Goal: Complete application form: Complete application form

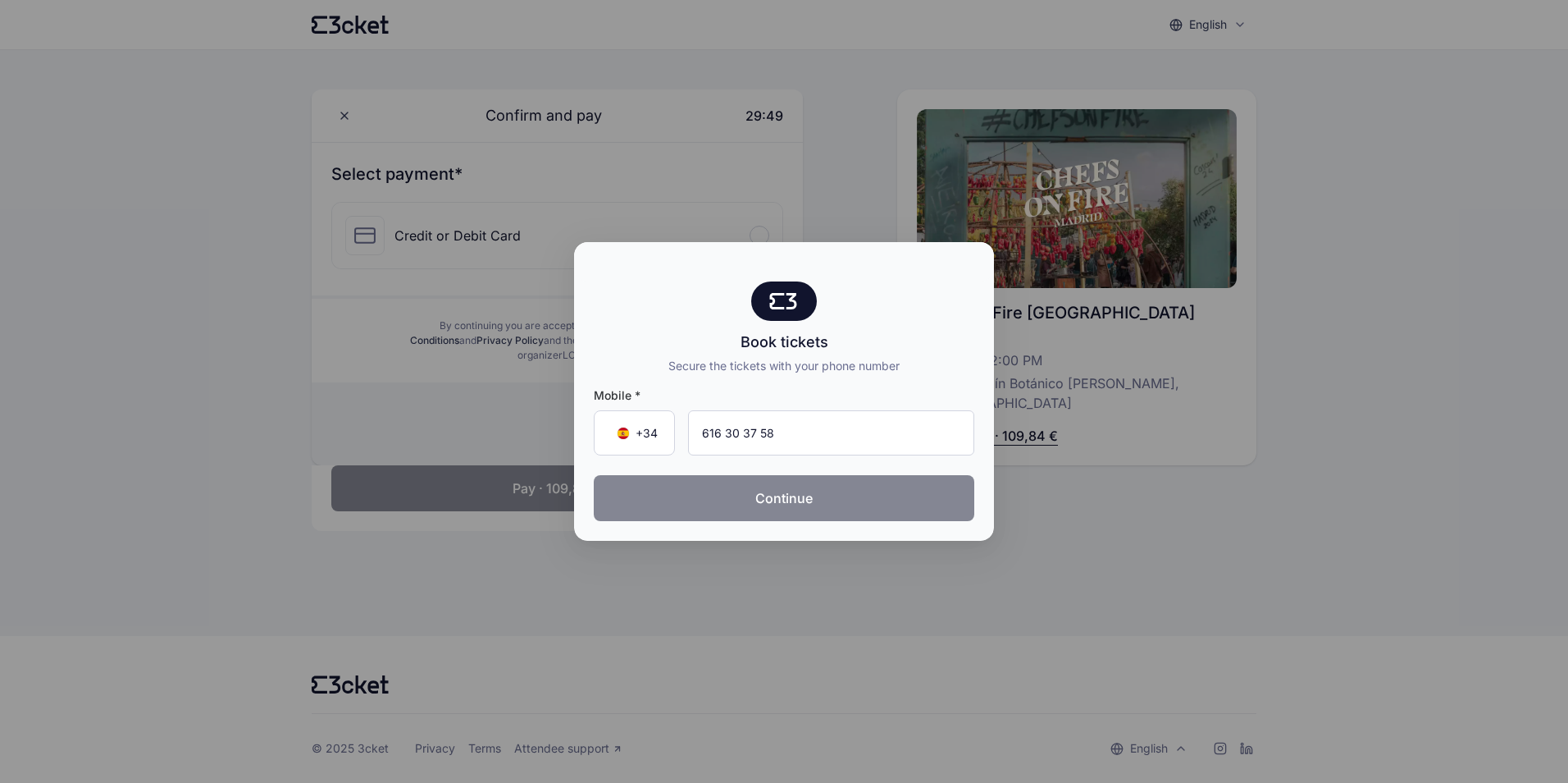
type input "616 30 37 58"
click at [803, 511] on button "Continue" at bounding box center [784, 498] width 381 height 46
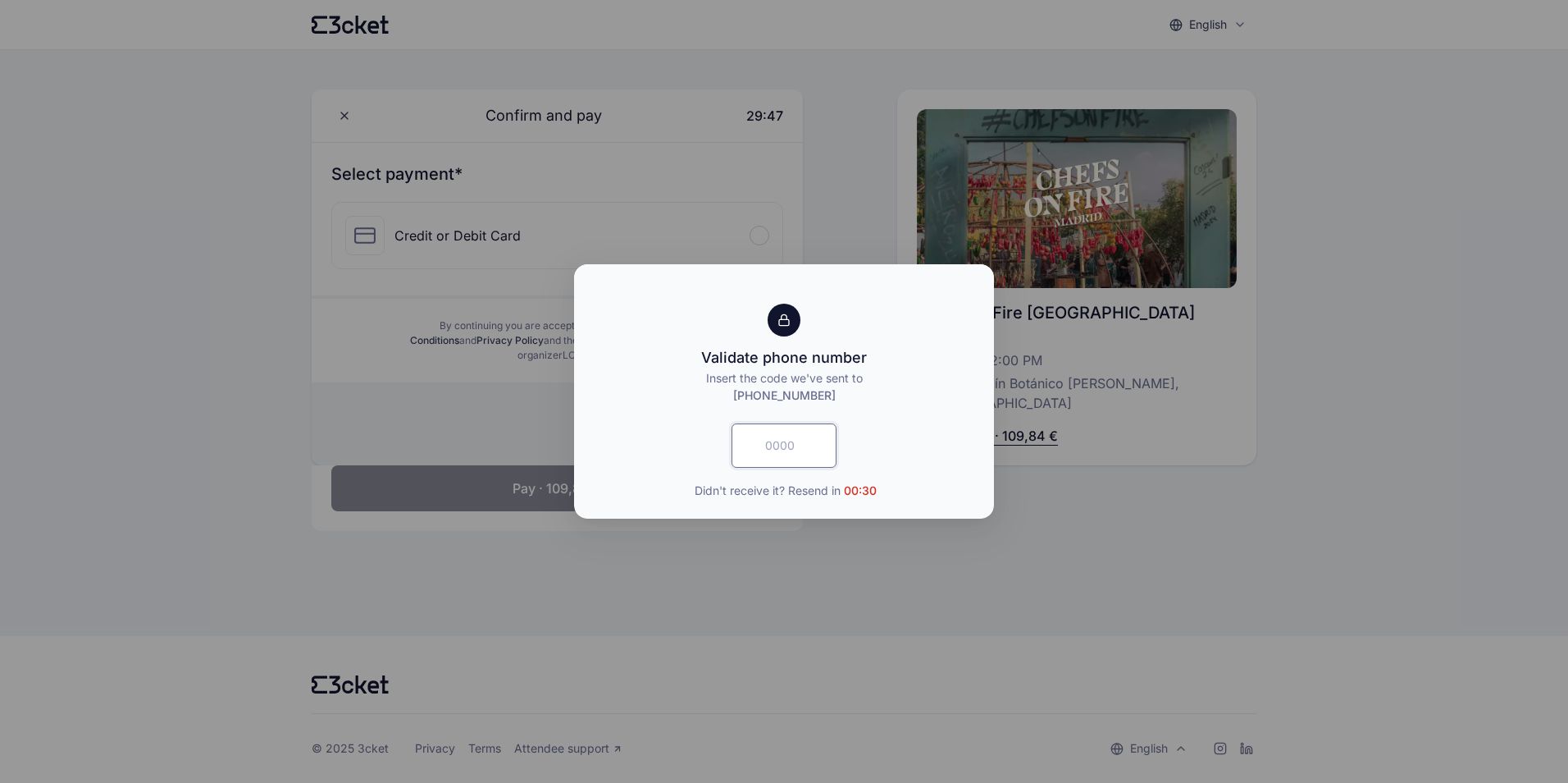
click at [791, 449] on input "text" at bounding box center [784, 446] width 105 height 44
type input "3249"
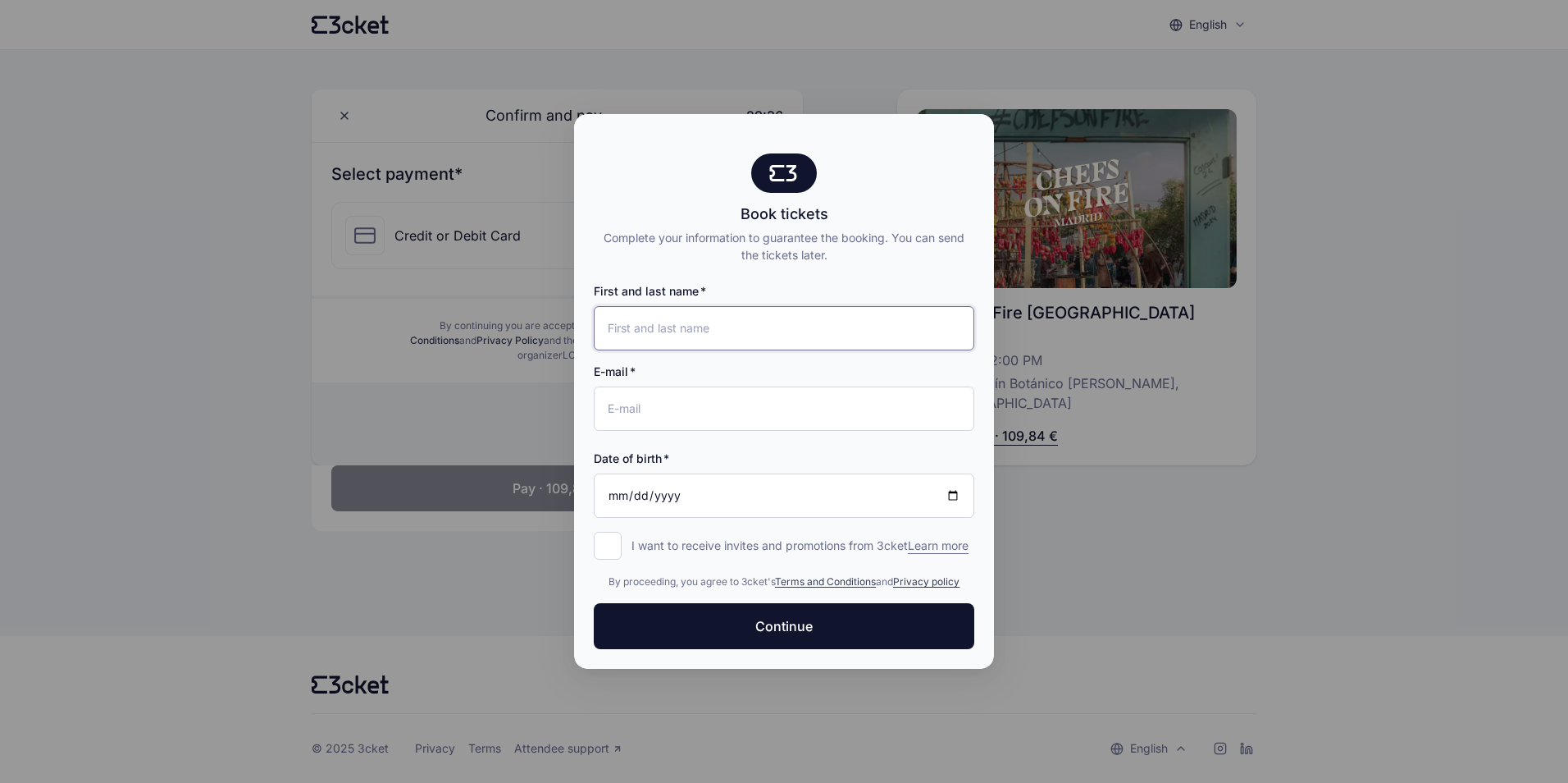
click at [826, 331] on input "First and last name" at bounding box center [784, 328] width 381 height 44
type input "[PERSON_NAME]"
click at [720, 395] on input "E-mail" at bounding box center [784, 409] width 381 height 44
type input "[PERSON_NAME][EMAIL_ADDRESS][PERSON_NAME][DOMAIN_NAME]"
click at [740, 491] on input "Date of birth" at bounding box center [784, 496] width 381 height 44
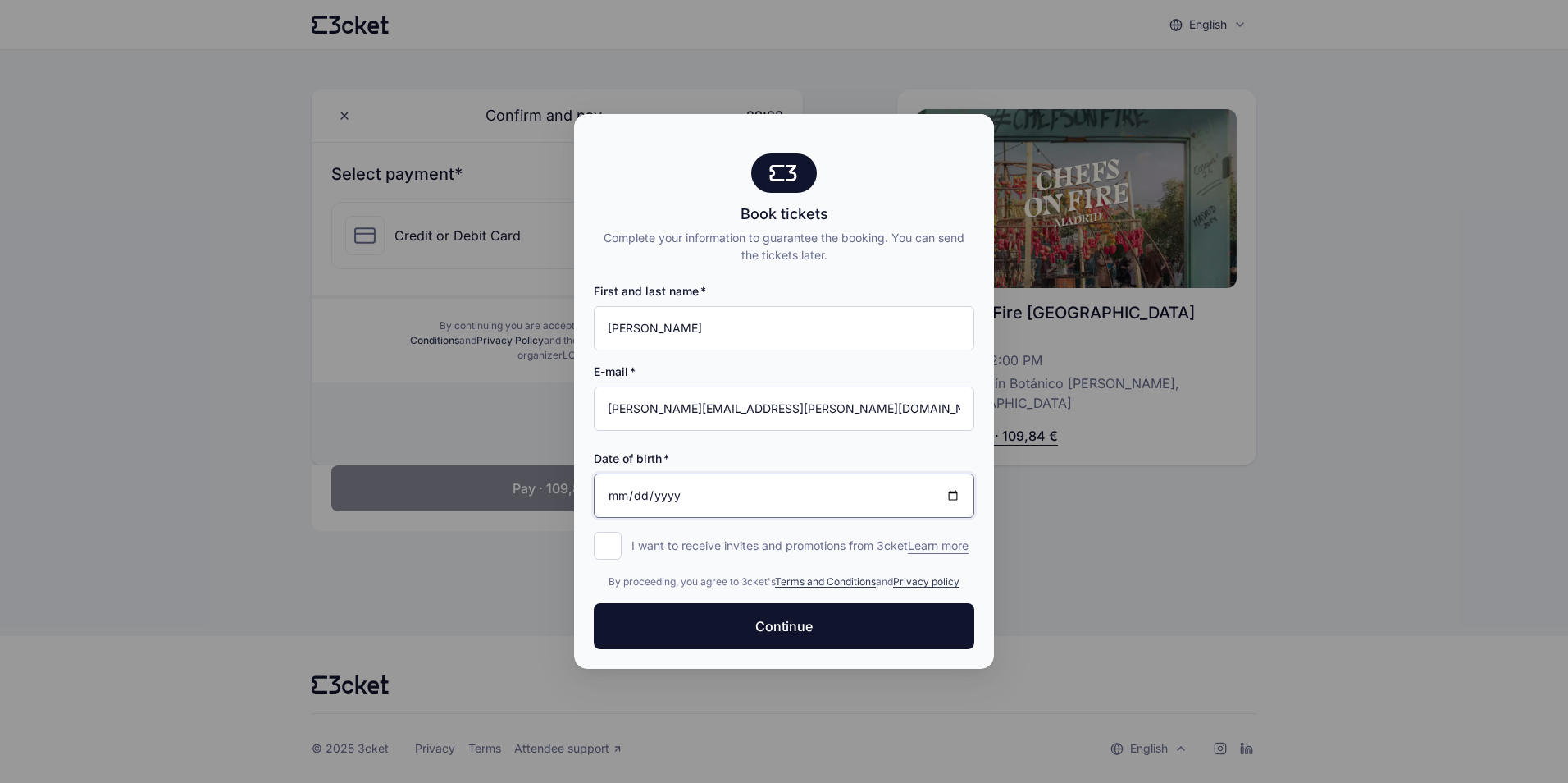
click at [740, 492] on input "Date of birth" at bounding box center [784, 496] width 381 height 44
click at [640, 494] on input "Date of birth" at bounding box center [784, 496] width 381 height 44
click at [605, 486] on input "Date of birth" at bounding box center [784, 496] width 381 height 44
click at [628, 483] on input "Date of birth" at bounding box center [784, 496] width 381 height 44
click at [615, 488] on input "Date of birth" at bounding box center [784, 496] width 381 height 44
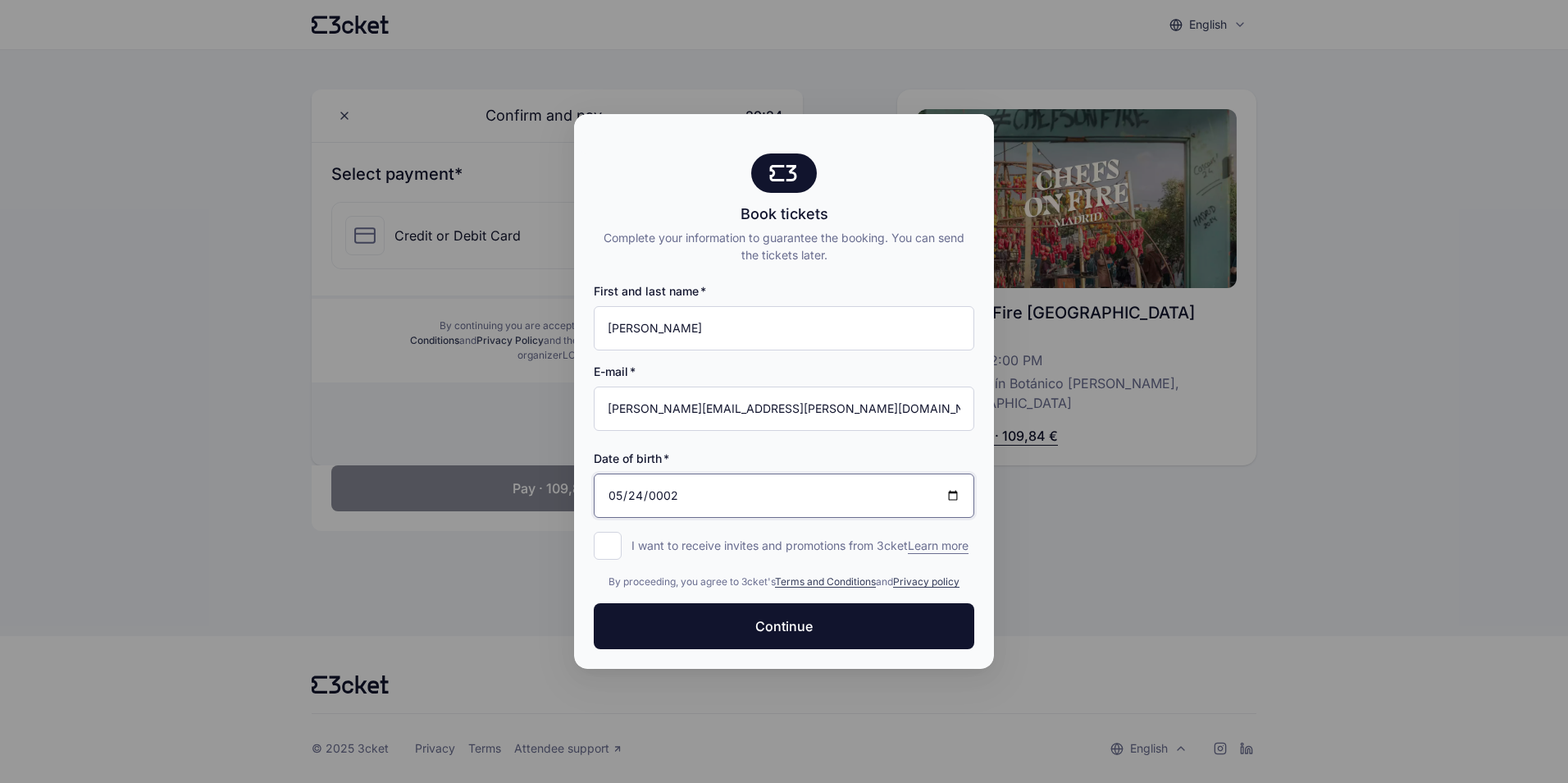
type input "0022-05-24"
type input "0001-05-24"
type input "[DATE]"
click at [608, 536] on input "I want to receive invites and promotions from 3cket Learn more form.register.op…" at bounding box center [608, 545] width 28 height 28
click at [608, 532] on input "I want to receive invites and promotions from 3cket Learn more form.register.op…" at bounding box center [608, 545] width 28 height 28
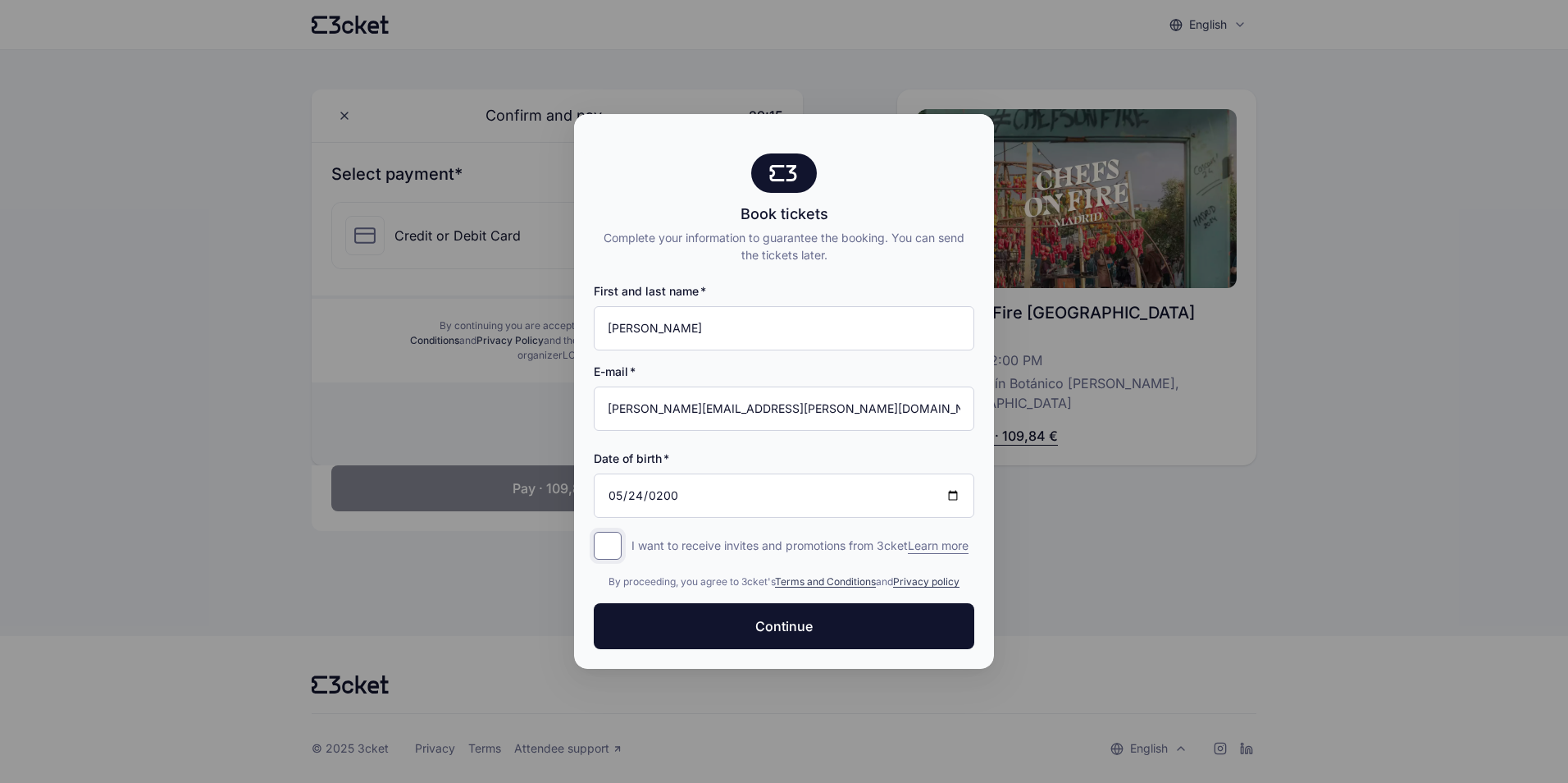
checkbox input "false"
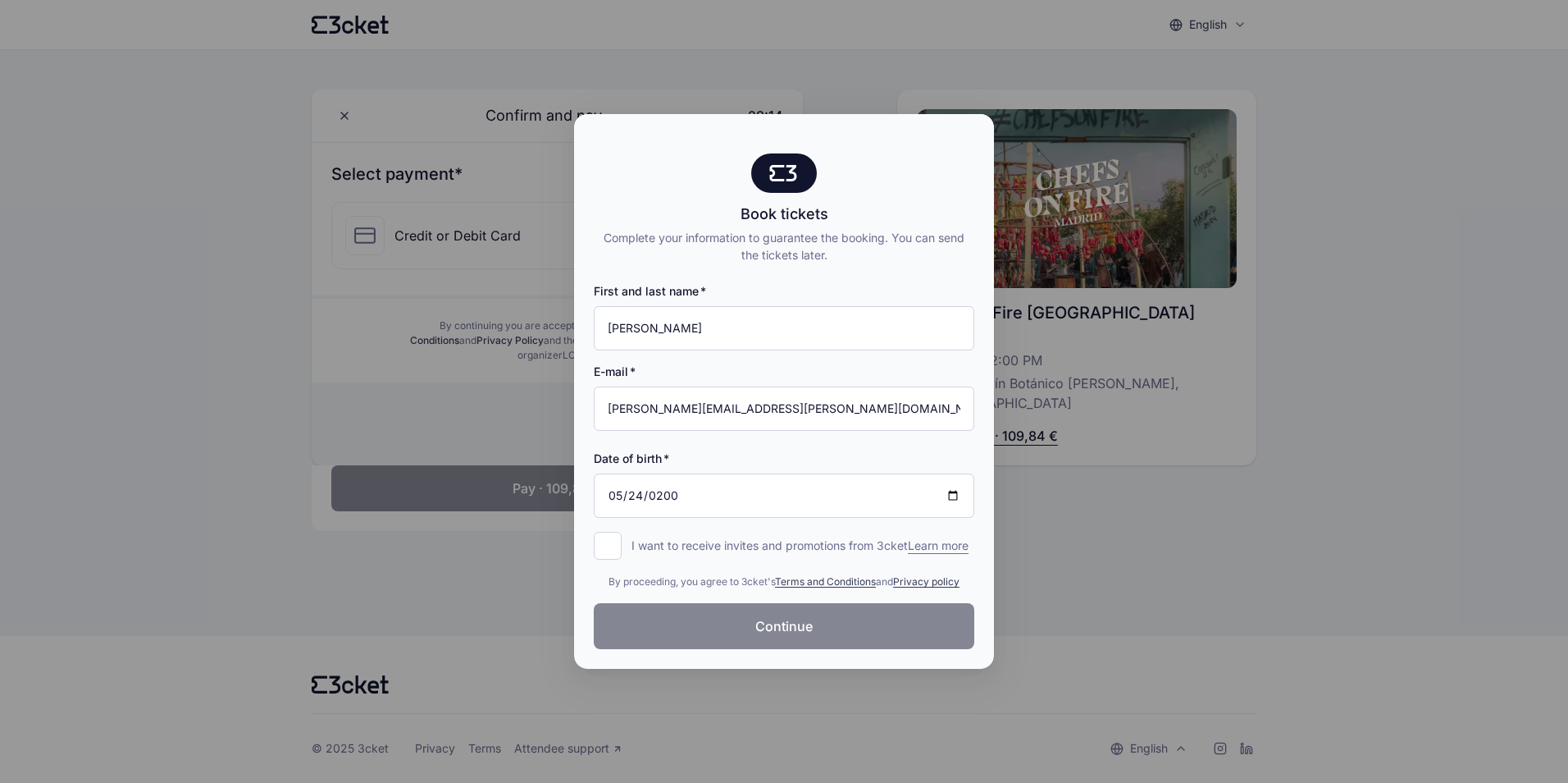
click at [650, 628] on button "Continue" at bounding box center [784, 626] width 381 height 46
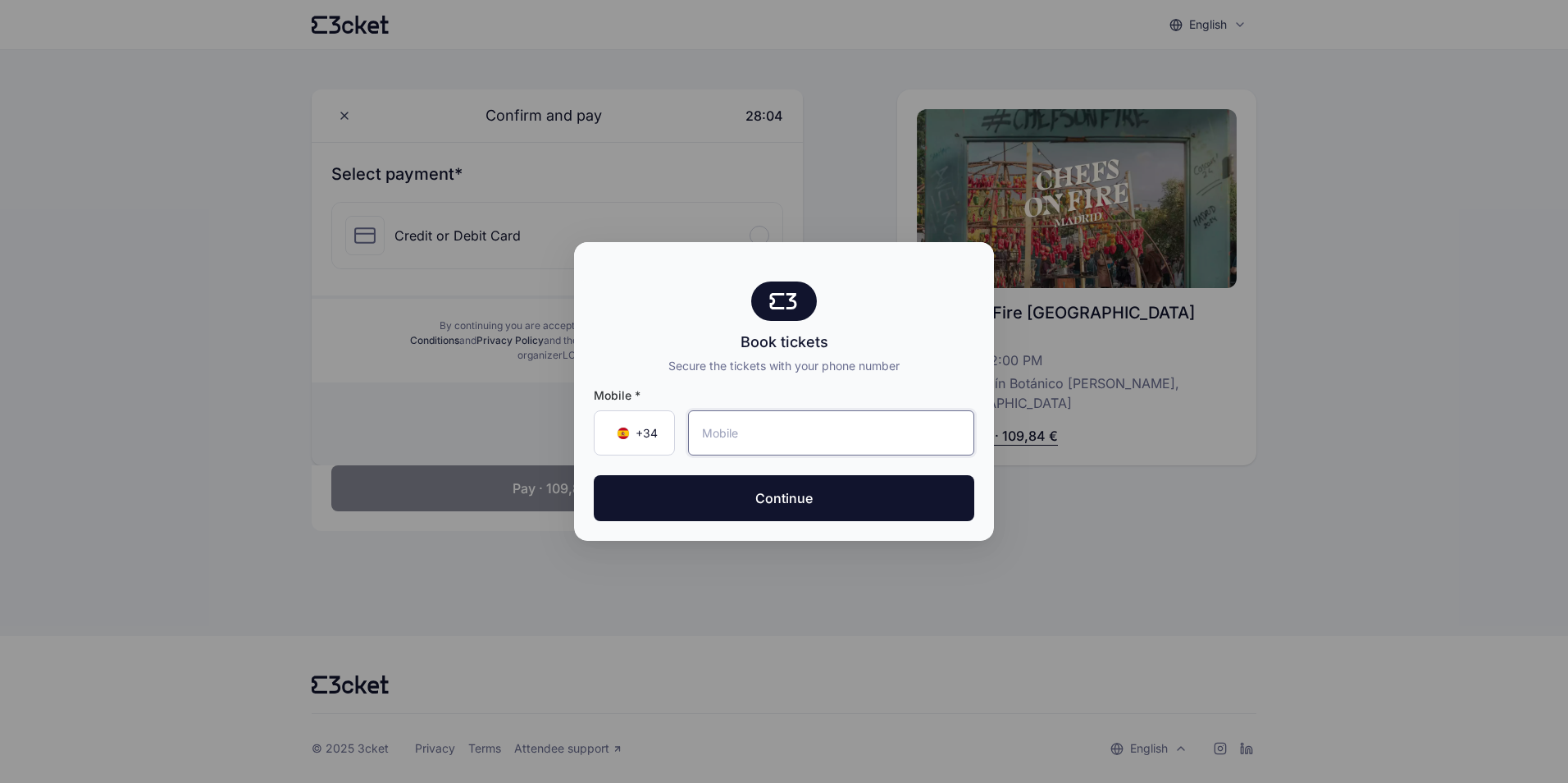
click at [741, 439] on input "tel" at bounding box center [831, 433] width 286 height 45
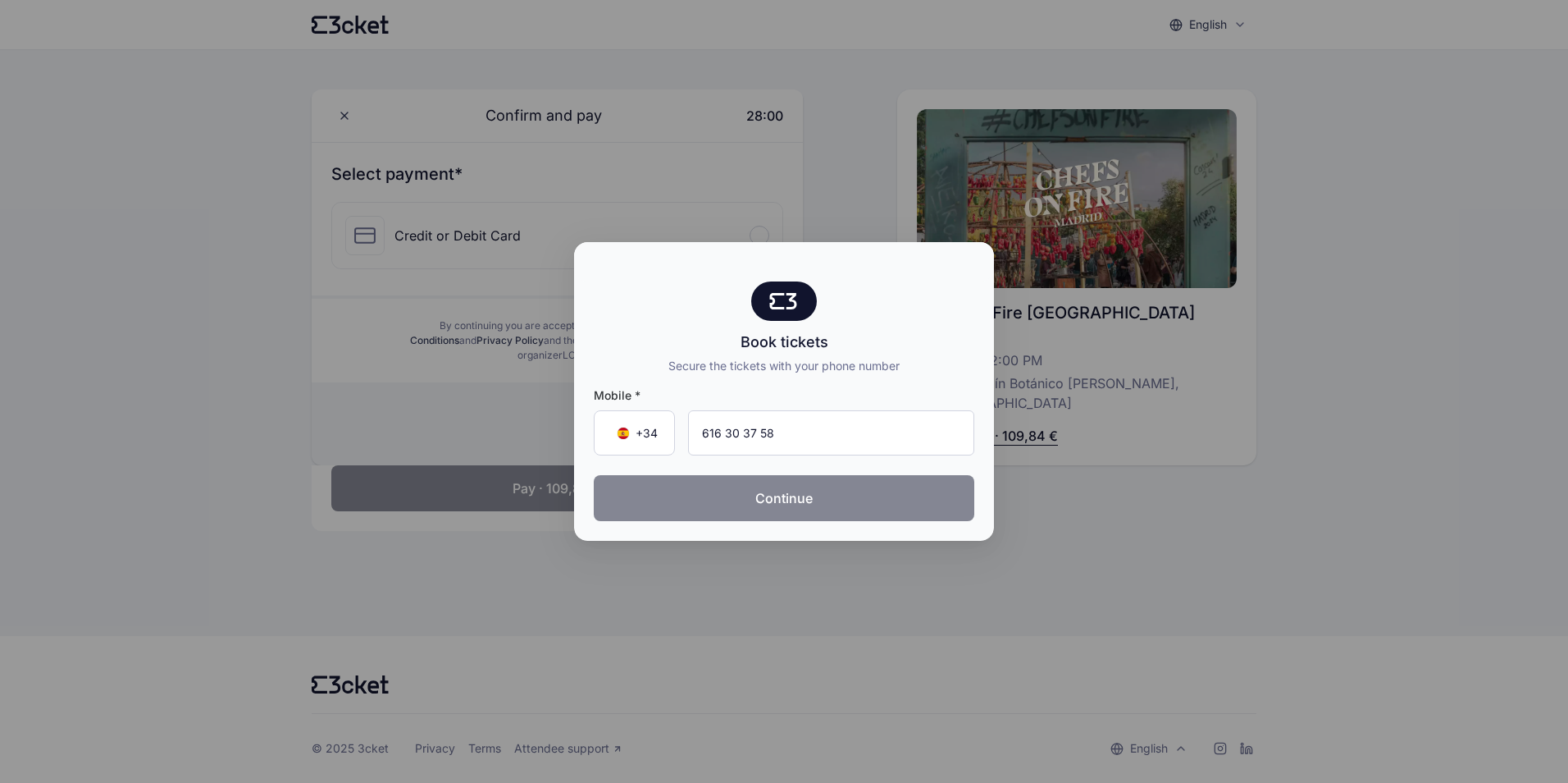
type input "616 30 37 58"
click at [772, 496] on button "Continue" at bounding box center [784, 498] width 381 height 46
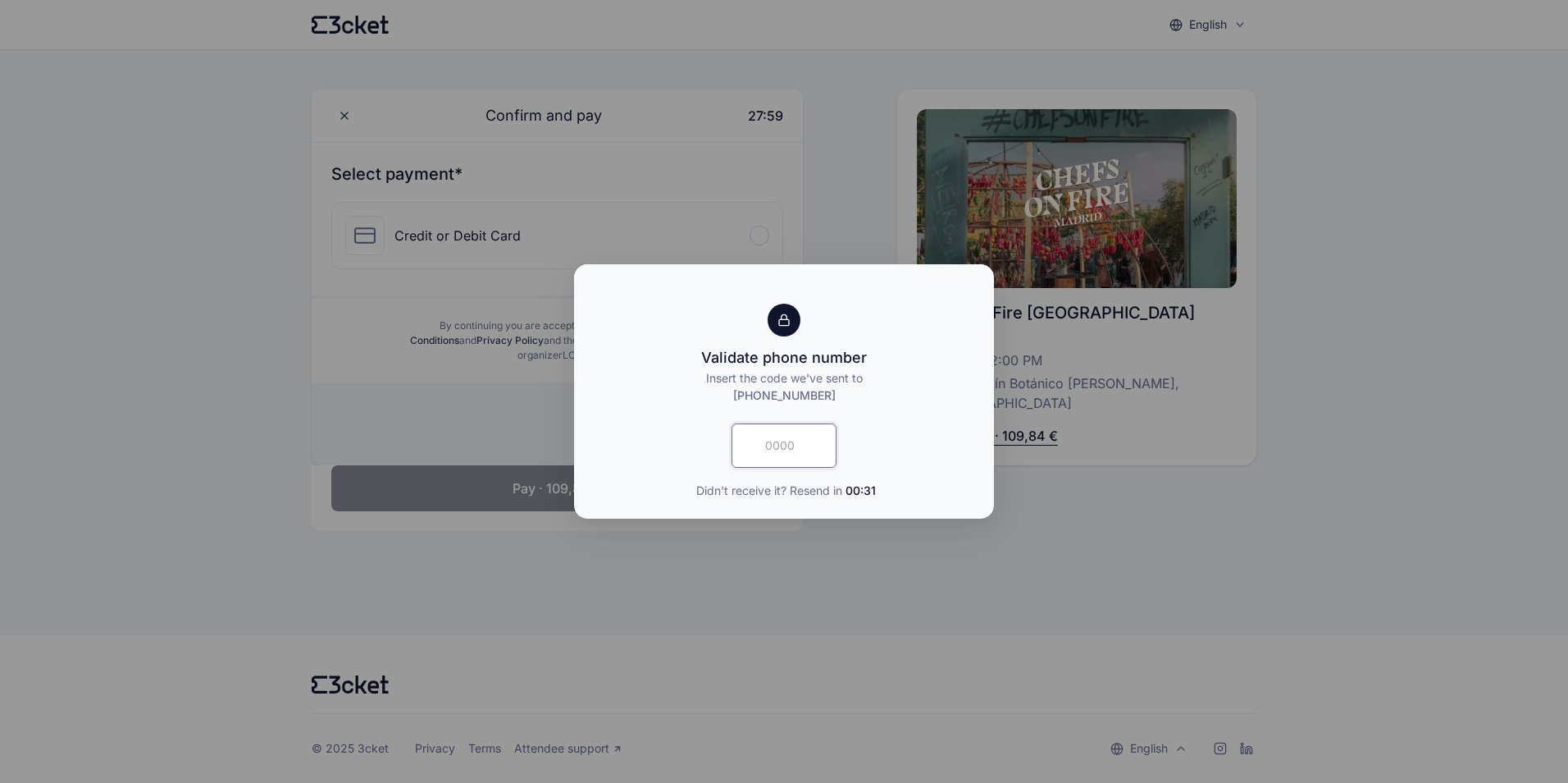
click at [772, 444] on input "text" at bounding box center [784, 446] width 105 height 44
type input "7326"
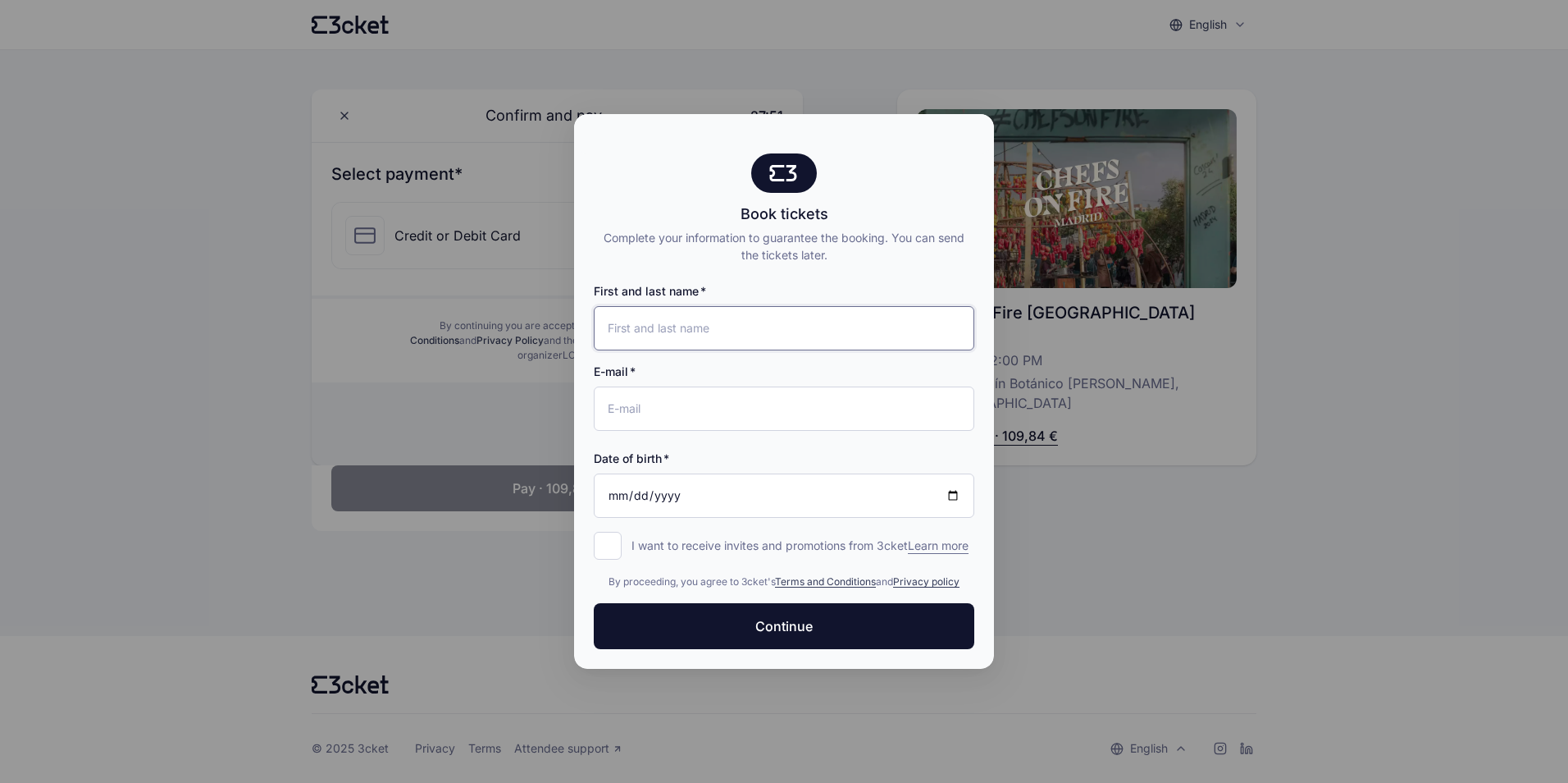
click at [720, 314] on input "First and last name" at bounding box center [784, 328] width 381 height 44
type input "[PERSON_NAME]"
type input "[PERSON_NAME][EMAIL_ADDRESS][PERSON_NAME][DOMAIN_NAME]"
type input "[DATE]"
click at [608, 531] on input "I want to receive invites and promotions from 3cket Learn more form.register.op…" at bounding box center [608, 545] width 28 height 28
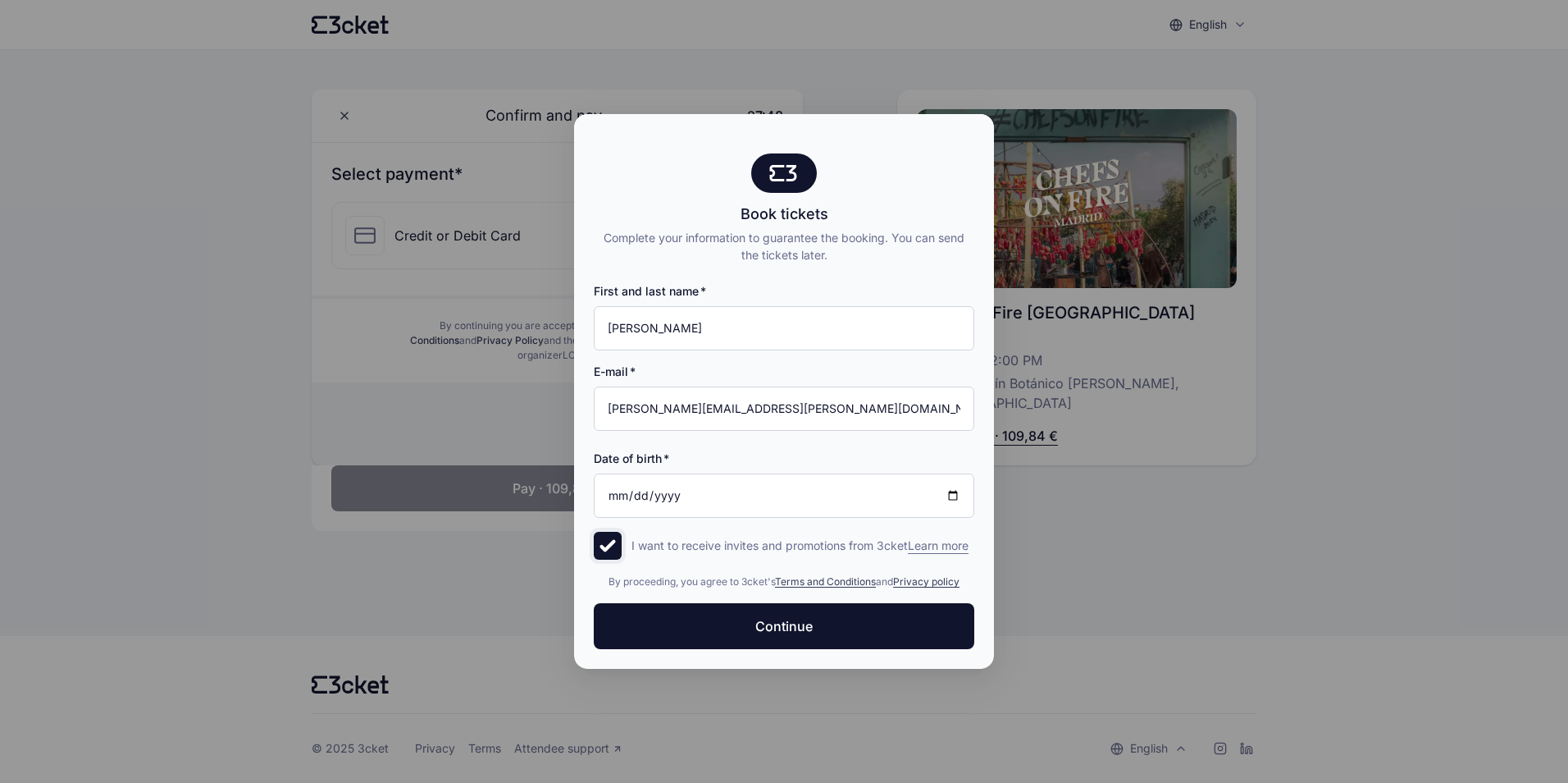
checkbox input "true"
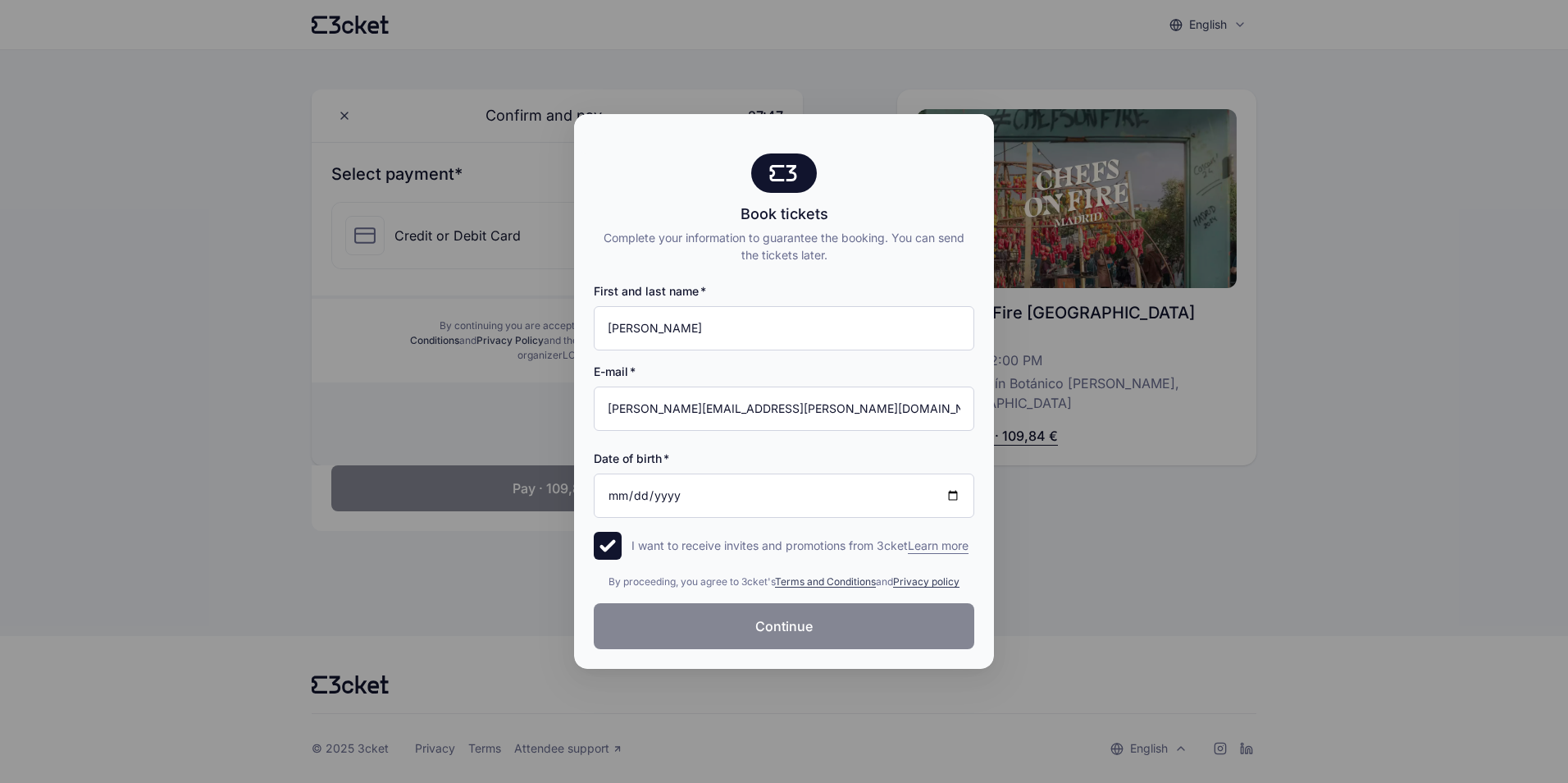
click at [668, 634] on button "Continue" at bounding box center [784, 626] width 381 height 46
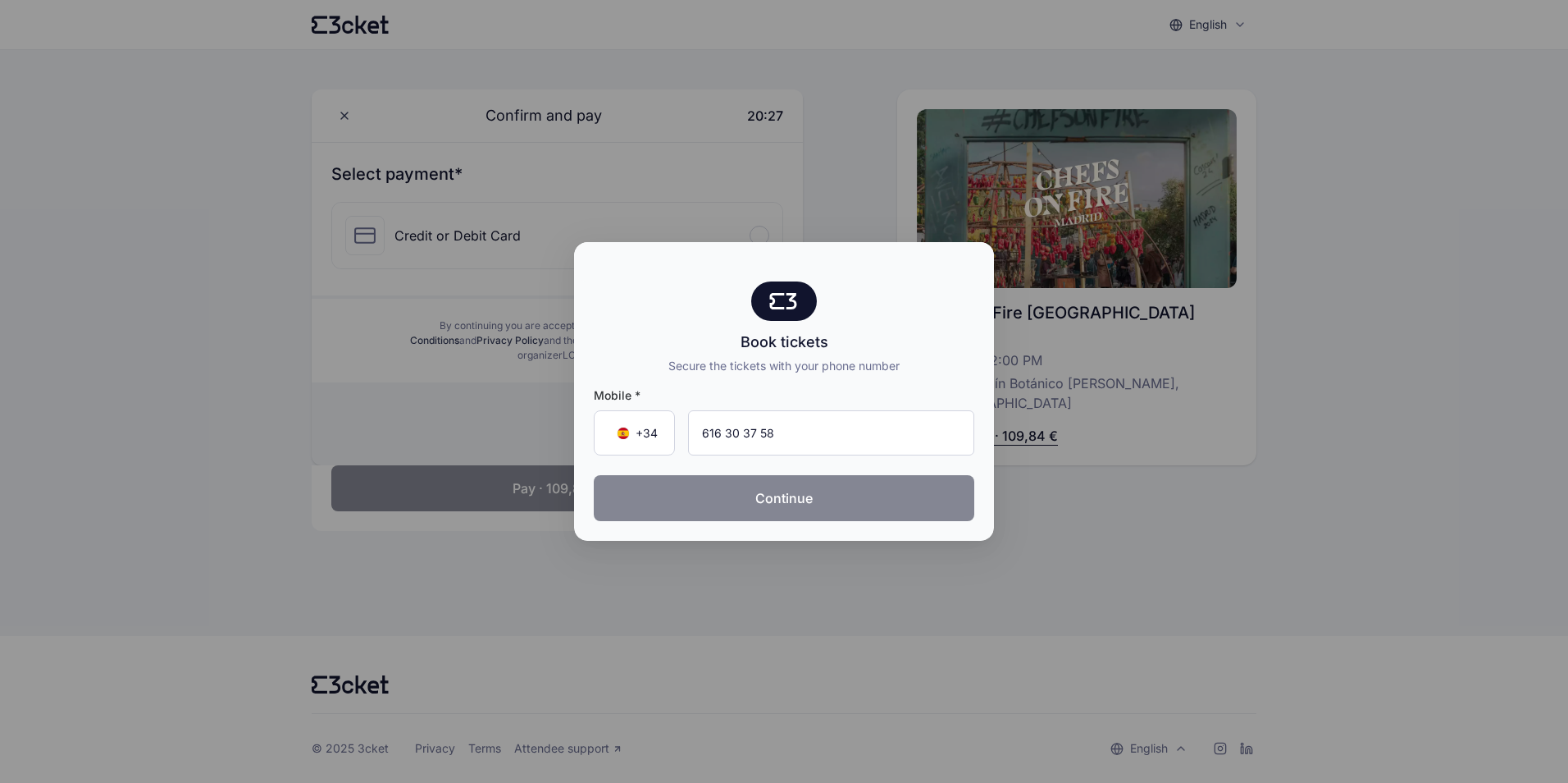
type input "616 30 37 58"
click at [803, 497] on button "Continue" at bounding box center [784, 498] width 381 height 46
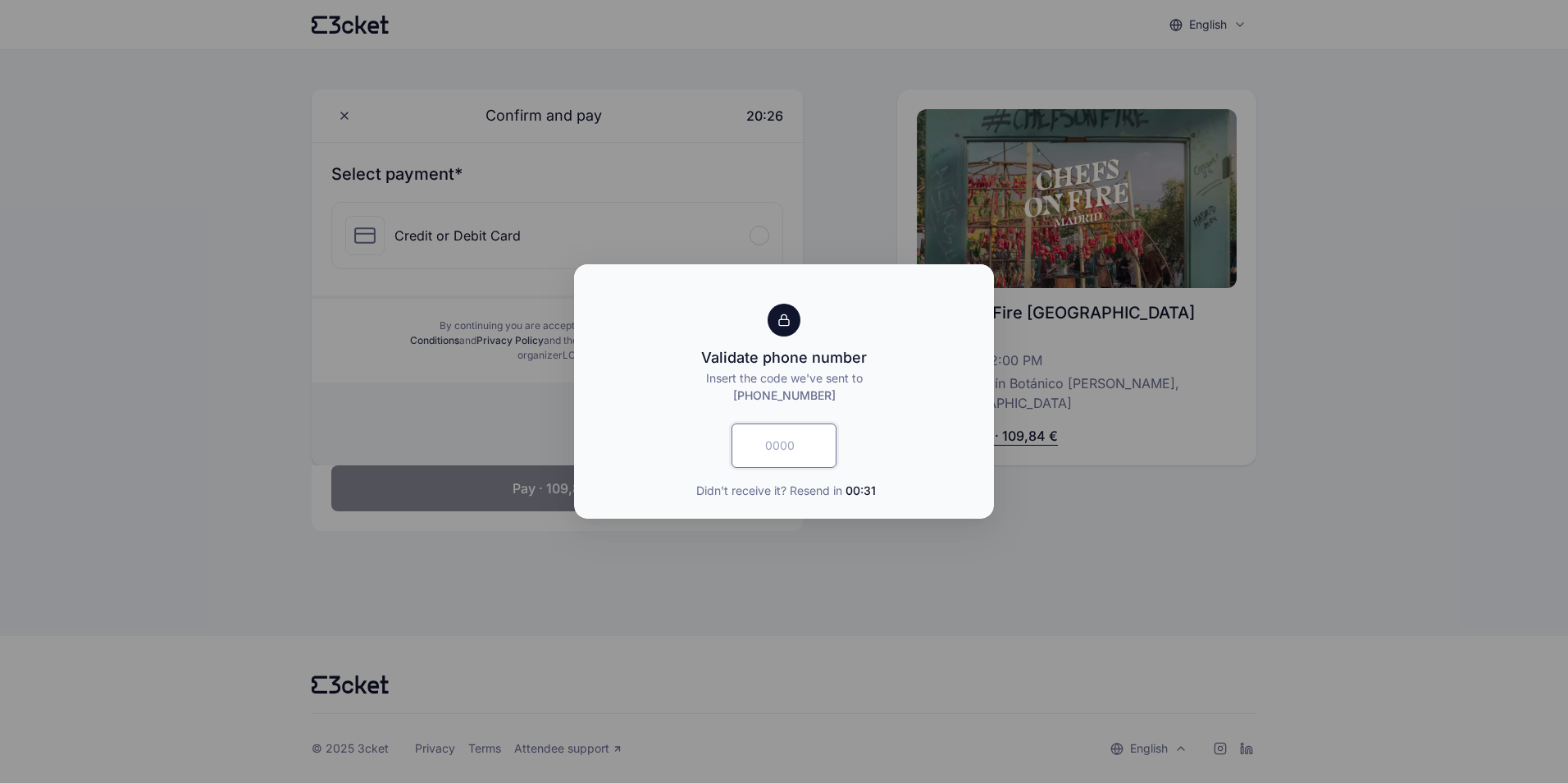
click at [800, 442] on input "text" at bounding box center [784, 446] width 105 height 44
type input "2059"
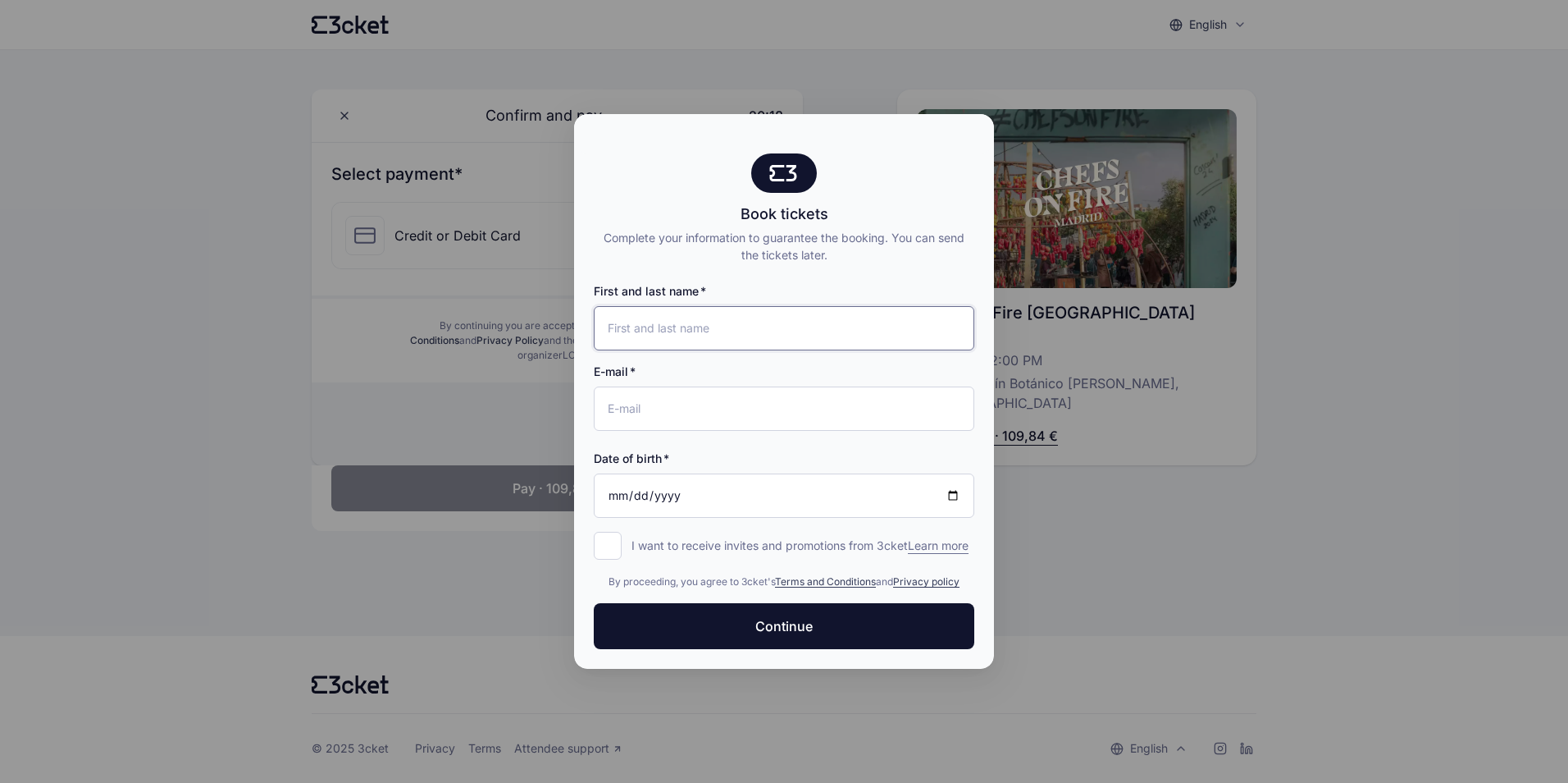
click at [745, 313] on input "First and last name" at bounding box center [784, 328] width 381 height 44
type input "[PERSON_NAME]"
type input "[PERSON_NAME][EMAIL_ADDRESS][PERSON_NAME][DOMAIN_NAME]"
type input "[DATE]"
click at [617, 538] on input "I want to receive invites and promotions from 3cket Learn more form.register.op…" at bounding box center [608, 545] width 28 height 28
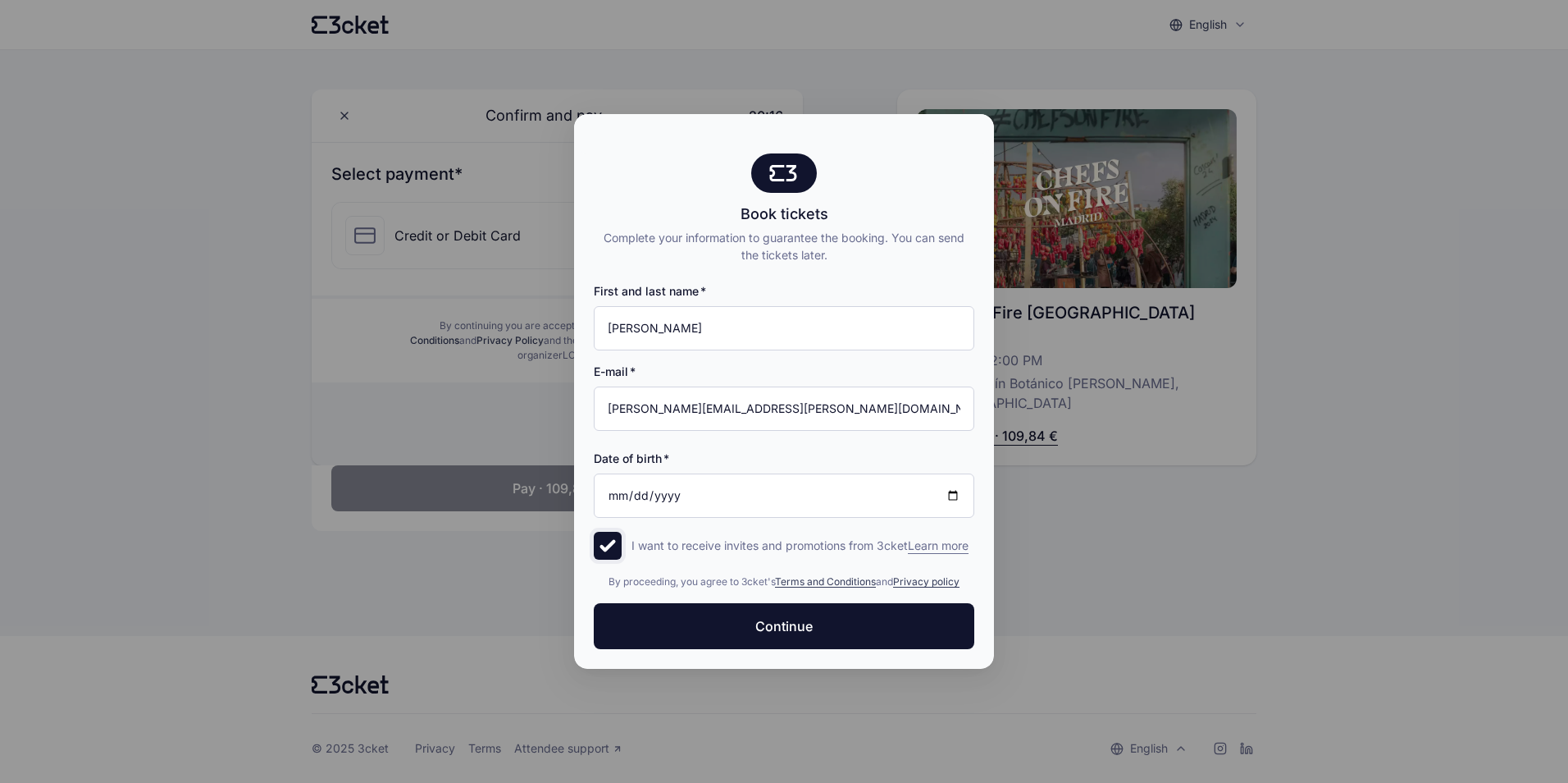
checkbox input "true"
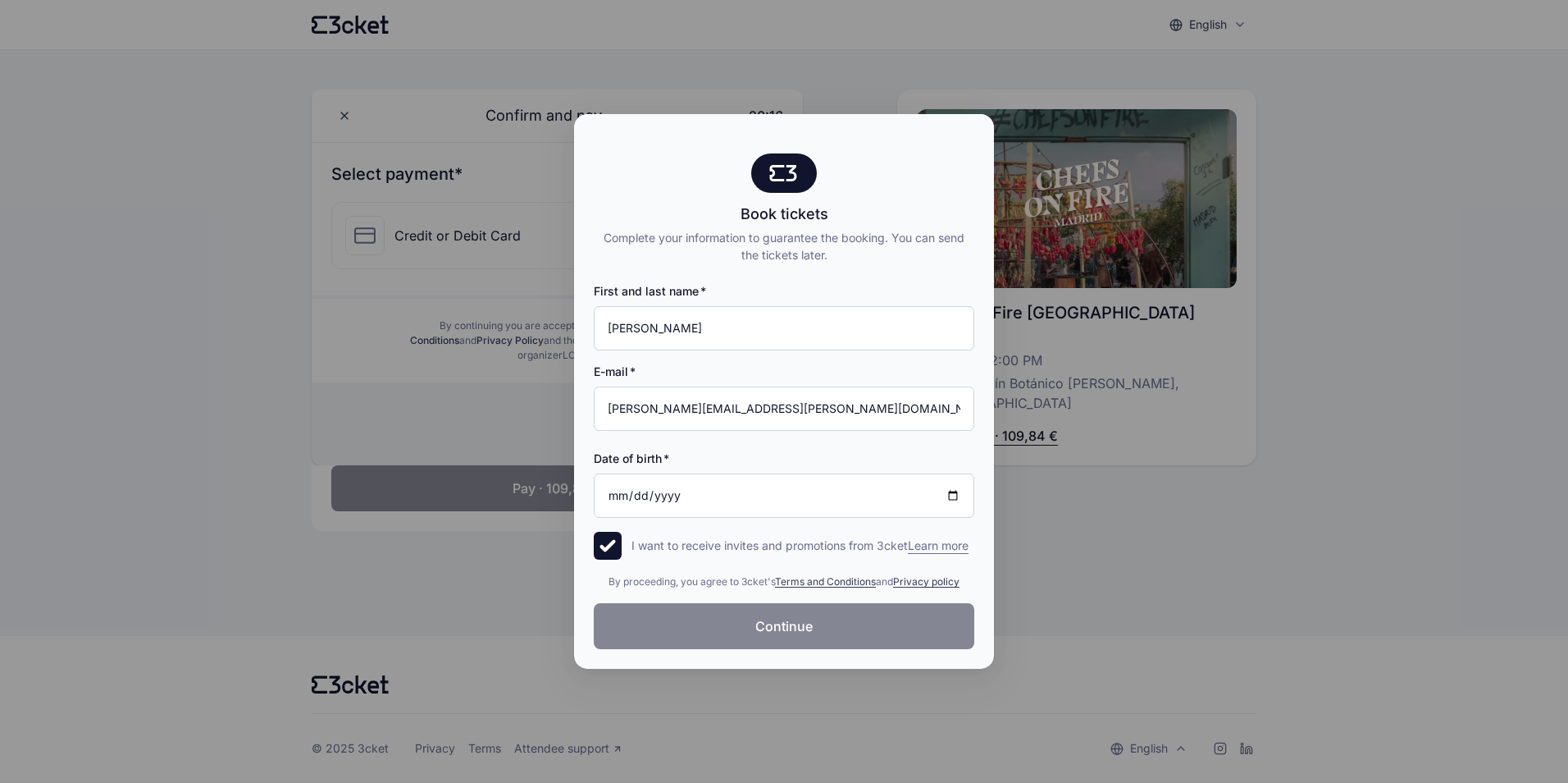
click at [645, 614] on button "Continue" at bounding box center [784, 626] width 381 height 46
